Goal: Answer question/provide support

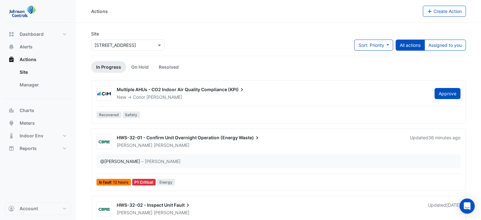
click at [459, 44] on button "Assigned to you" at bounding box center [444, 45] width 41 height 11
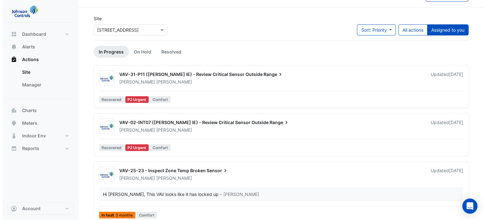
scroll to position [23, 0]
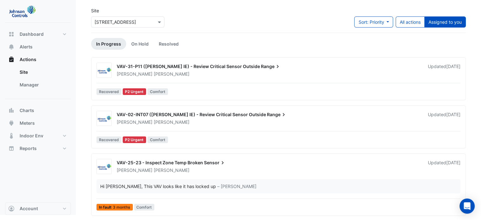
click at [161, 111] on div "VAV-02-INT07 ([PERSON_NAME] IE) - Review Critical Sensor Outside Range" at bounding box center [269, 115] width 304 height 8
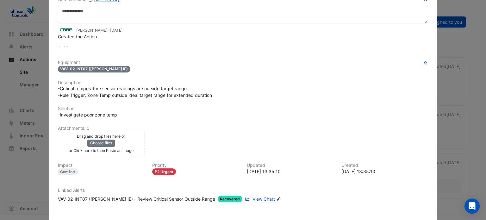
scroll to position [72, 0]
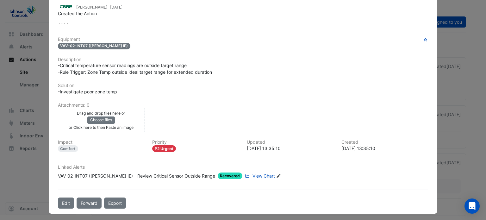
click at [252, 173] on span "View Chart" at bounding box center [263, 175] width 22 height 5
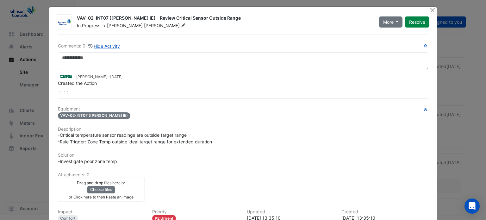
scroll to position [0, 0]
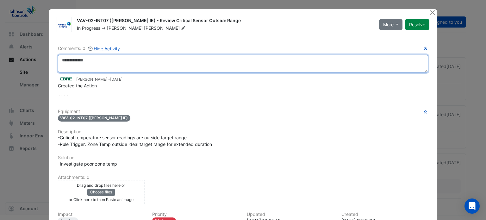
click at [96, 59] on textarea at bounding box center [243, 64] width 370 height 18
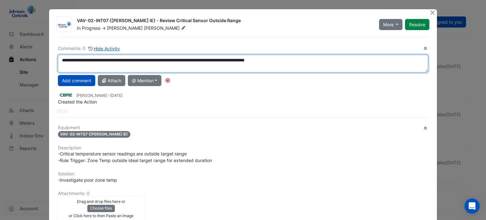
type textarea "**********"
